Goal: Transaction & Acquisition: Subscribe to service/newsletter

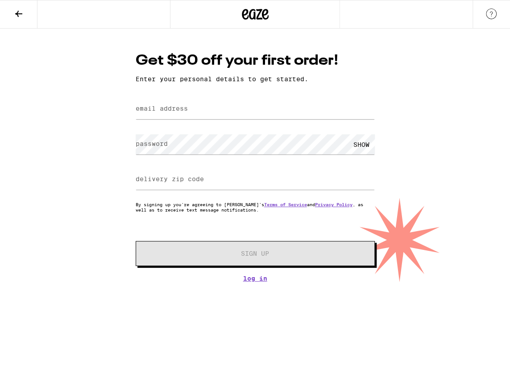
click at [161, 109] on label "email address" at bounding box center [162, 108] width 52 height 7
type input "[EMAIL_ADDRESS][DOMAIN_NAME]"
click at [143, 182] on label "delivery zip code" at bounding box center [170, 178] width 68 height 7
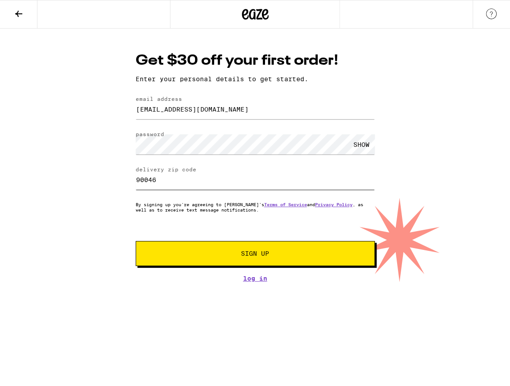
type input "90046"
click at [251, 257] on span "Sign Up" at bounding box center [255, 253] width 28 height 6
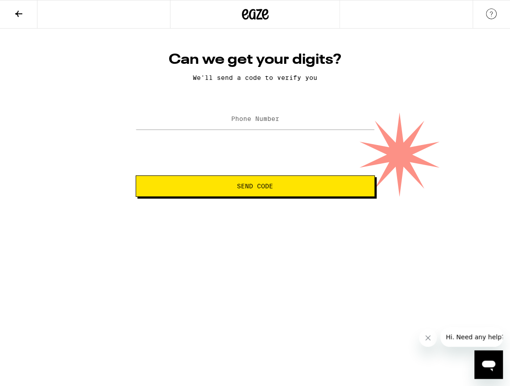
click at [268, 122] on label "Phone Number" at bounding box center [255, 118] width 48 height 7
type input "[PHONE_NUMBER]"
click at [265, 180] on button "Send Code" at bounding box center [255, 185] width 239 height 21
